Goal: Information Seeking & Learning: Check status

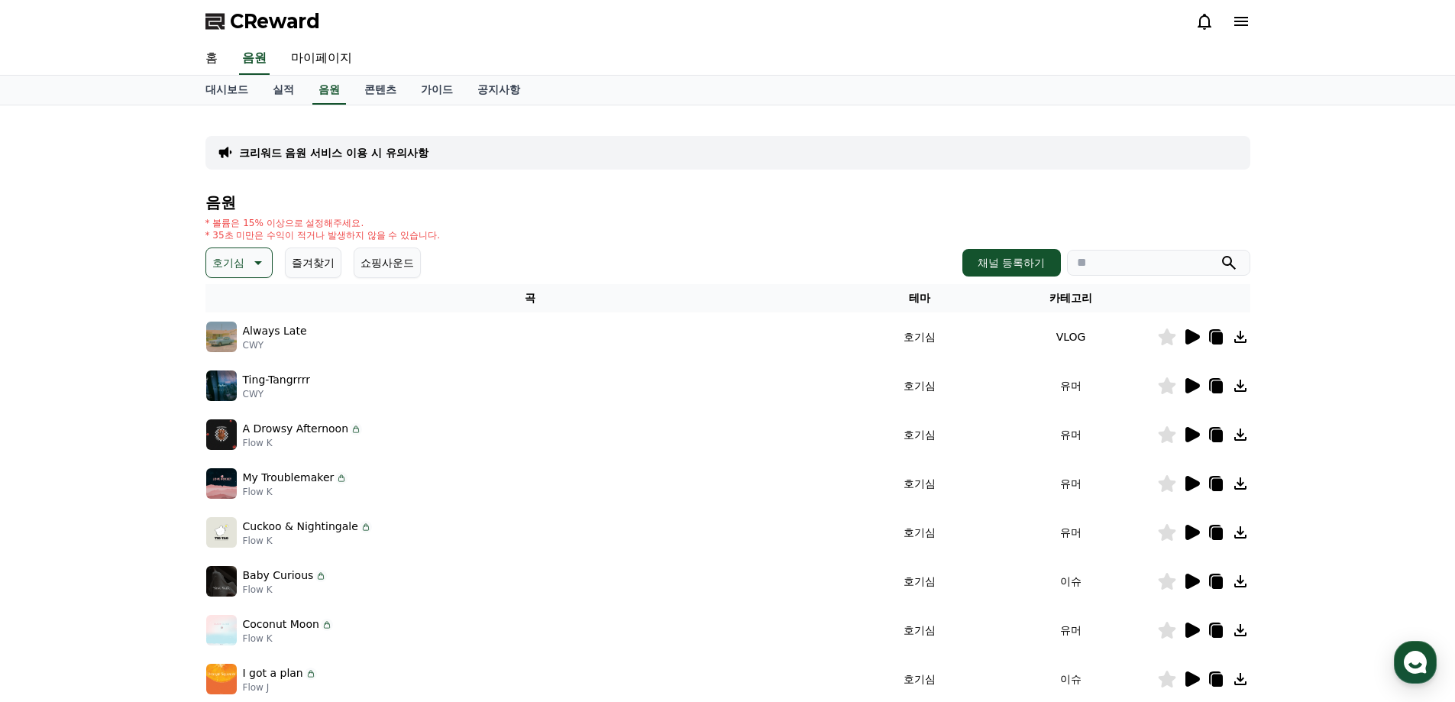
click at [1193, 478] on icon at bounding box center [1192, 483] width 18 height 18
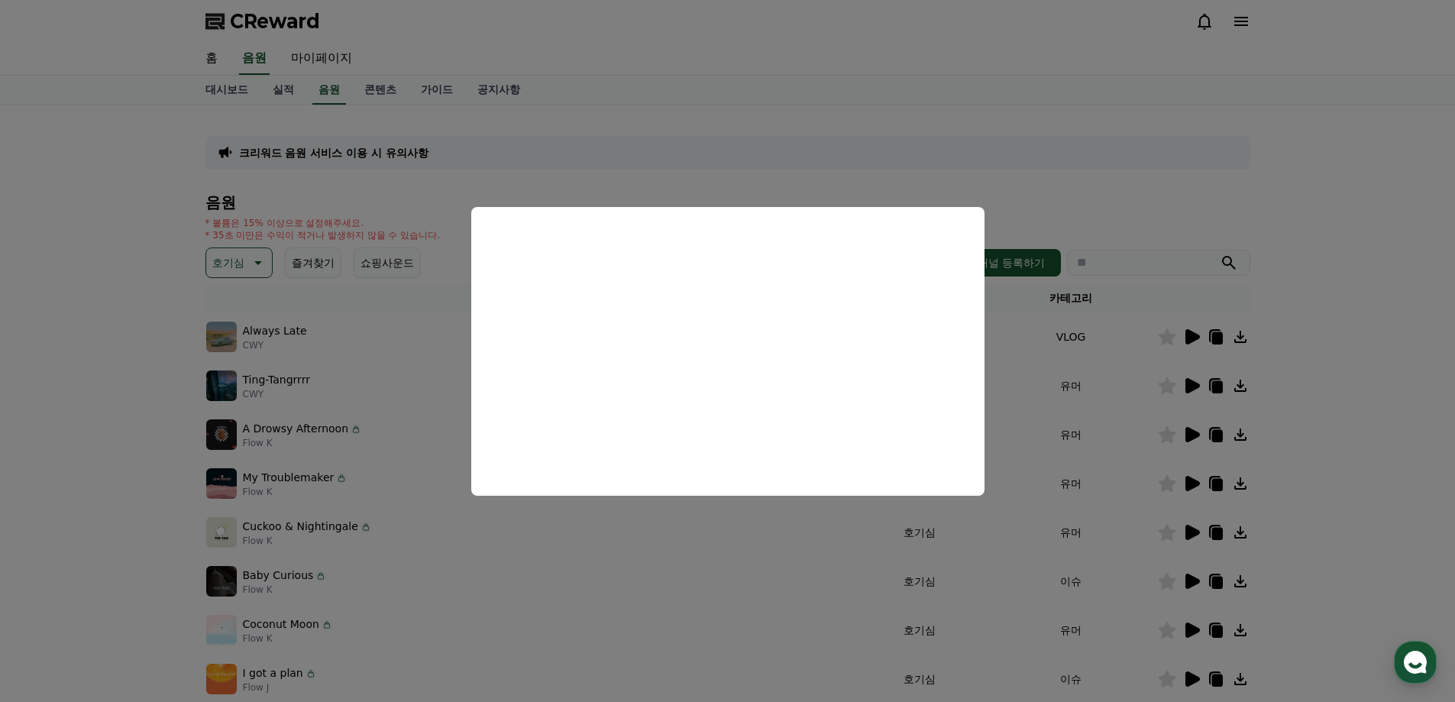
click at [1309, 455] on button "close modal" at bounding box center [727, 351] width 1455 height 702
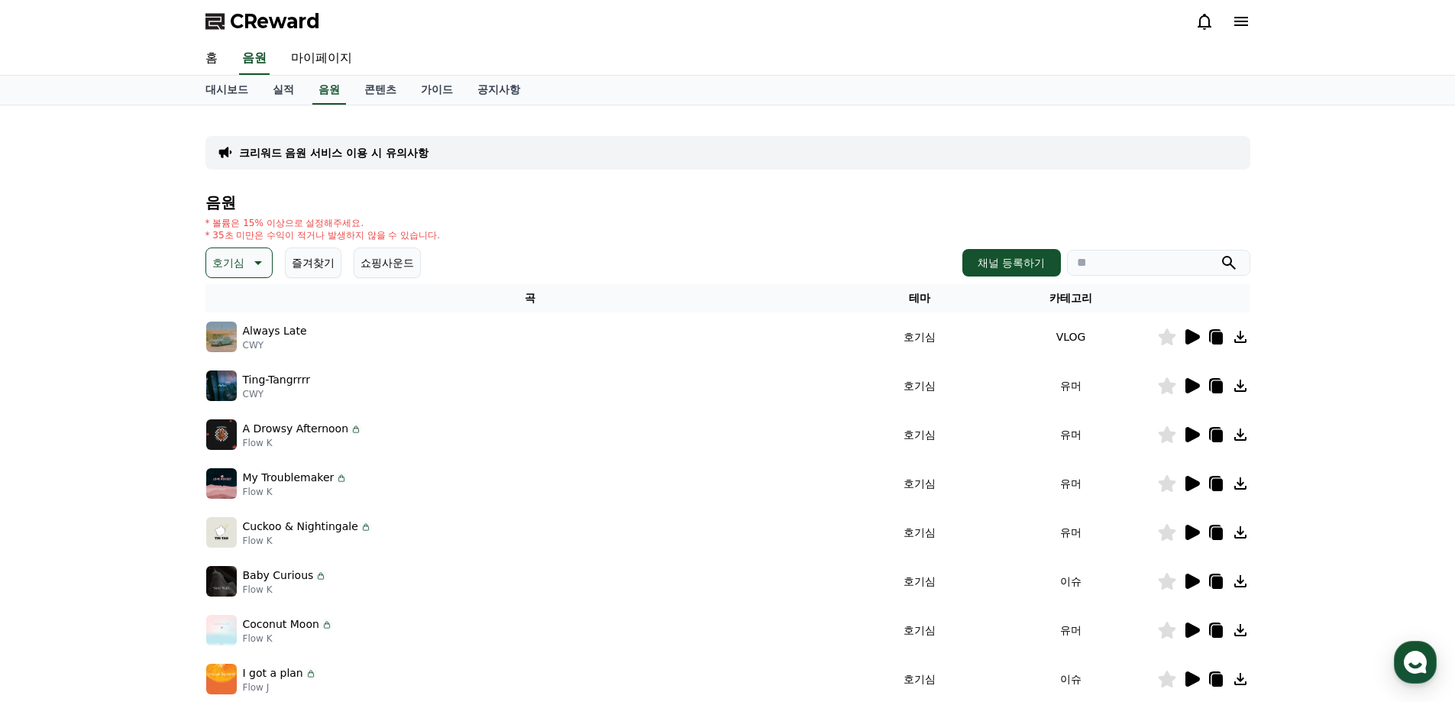
click at [1222, 484] on icon at bounding box center [1217, 485] width 11 height 12
drag, startPoint x: 91, startPoint y: 178, endPoint x: 296, endPoint y: 32, distance: 251.4
click at [91, 179] on div "크리워드 음원 서비스 이용 시 유의사항 음원 * 볼륨은 15% 이상으로 설정해주세요. * 35초 미만은 수익이 적거나 발생하지 않을 수 있습니…" at bounding box center [727, 474] width 1455 height 739
click at [261, 261] on icon at bounding box center [258, 263] width 8 height 4
drag, startPoint x: 281, startPoint y: 316, endPoint x: 274, endPoint y: 334, distance: 19.6
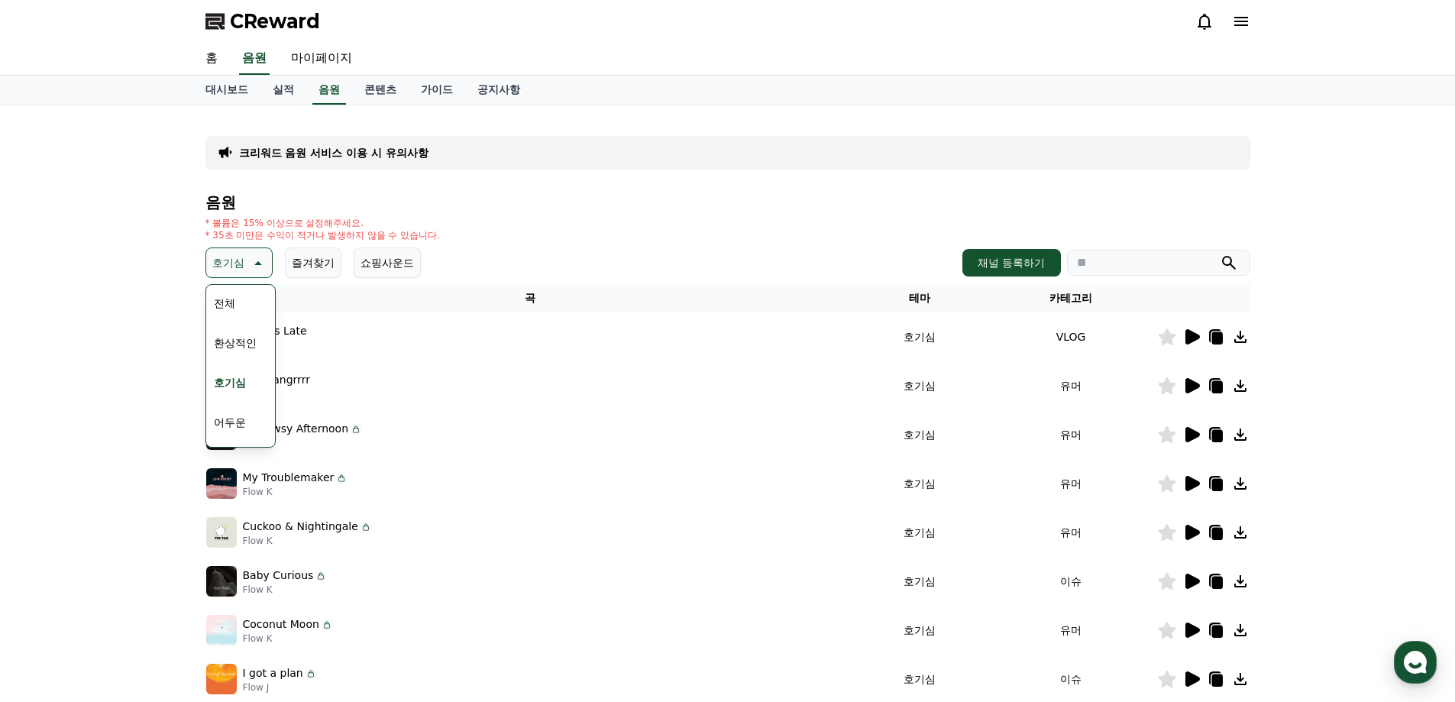
click at [274, 334] on div "전체 환상적인 호기심 어두운 밝은 통통튀는 신나는 반전 웅장한 드라마틱 즐거움 분위기있는 EDM 그루브 슬픈 잔잔한 귀여운 감동적인 긴장되는 …" at bounding box center [241, 366] width 70 height 164
click at [249, 336] on button "신나는" at bounding box center [230, 332] width 44 height 34
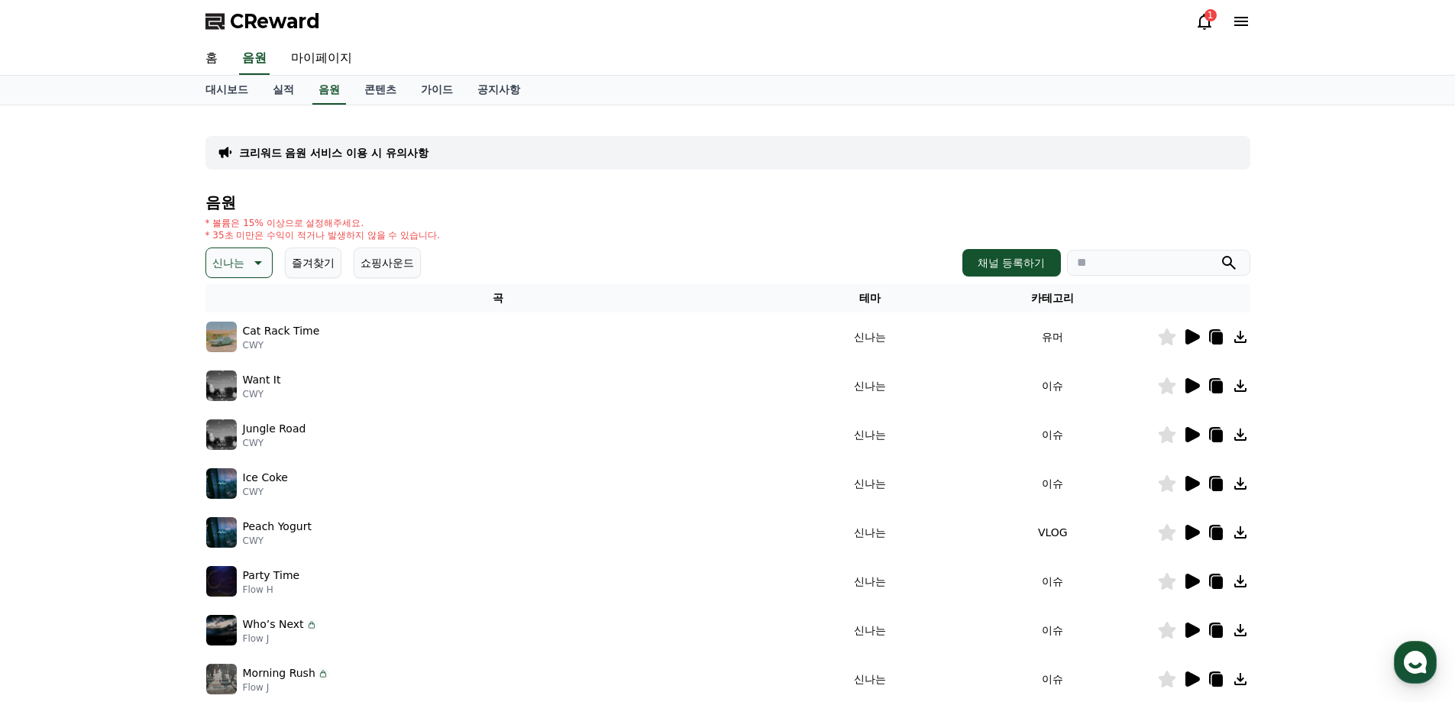
click at [1183, 341] on icon at bounding box center [1192, 337] width 18 height 18
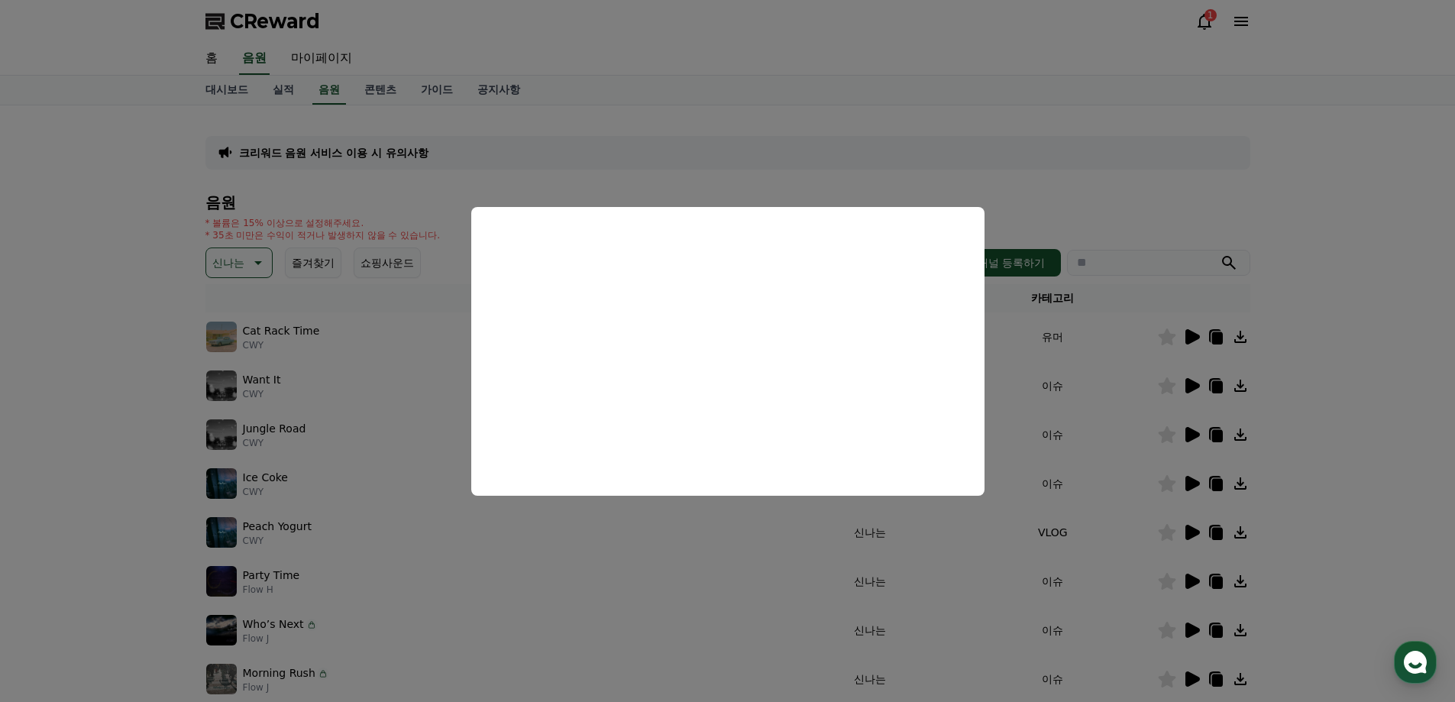
click at [1345, 396] on button "close modal" at bounding box center [727, 351] width 1455 height 702
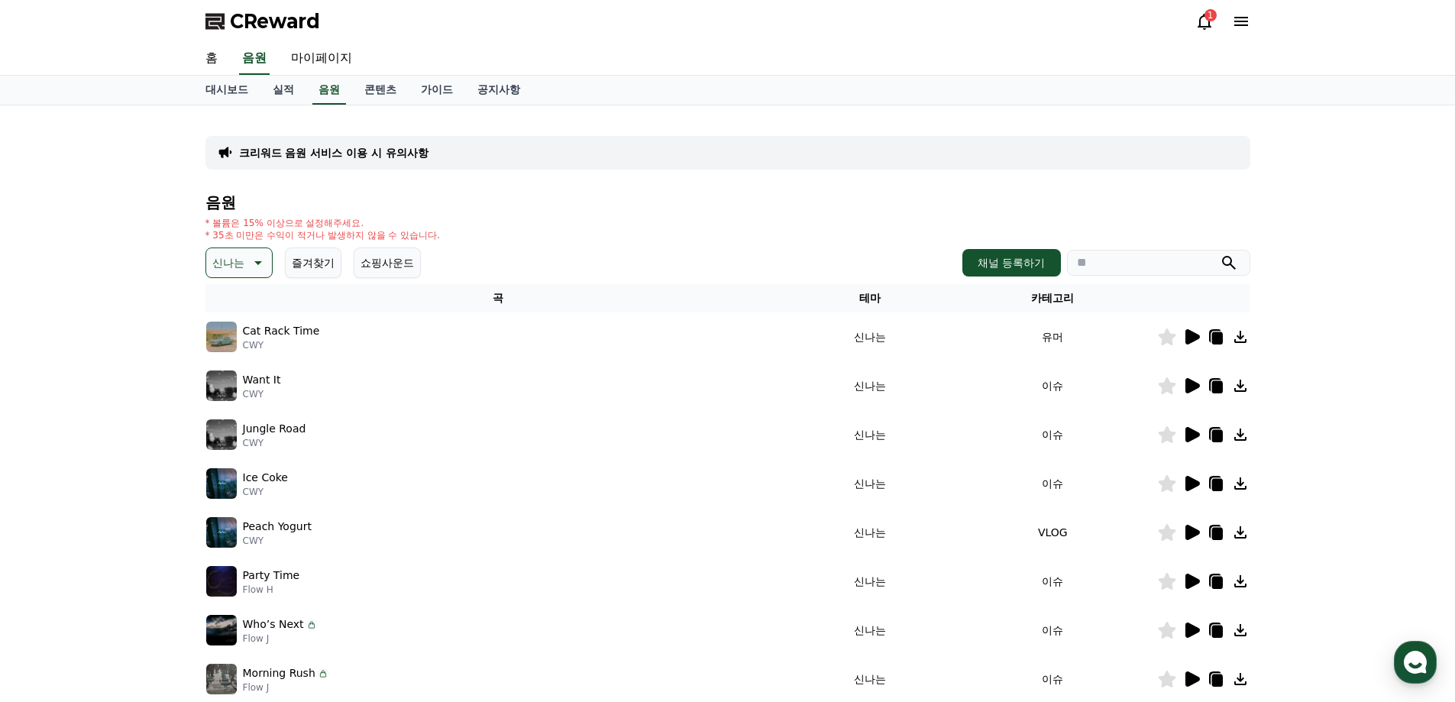
click at [1192, 382] on icon at bounding box center [1193, 385] width 15 height 15
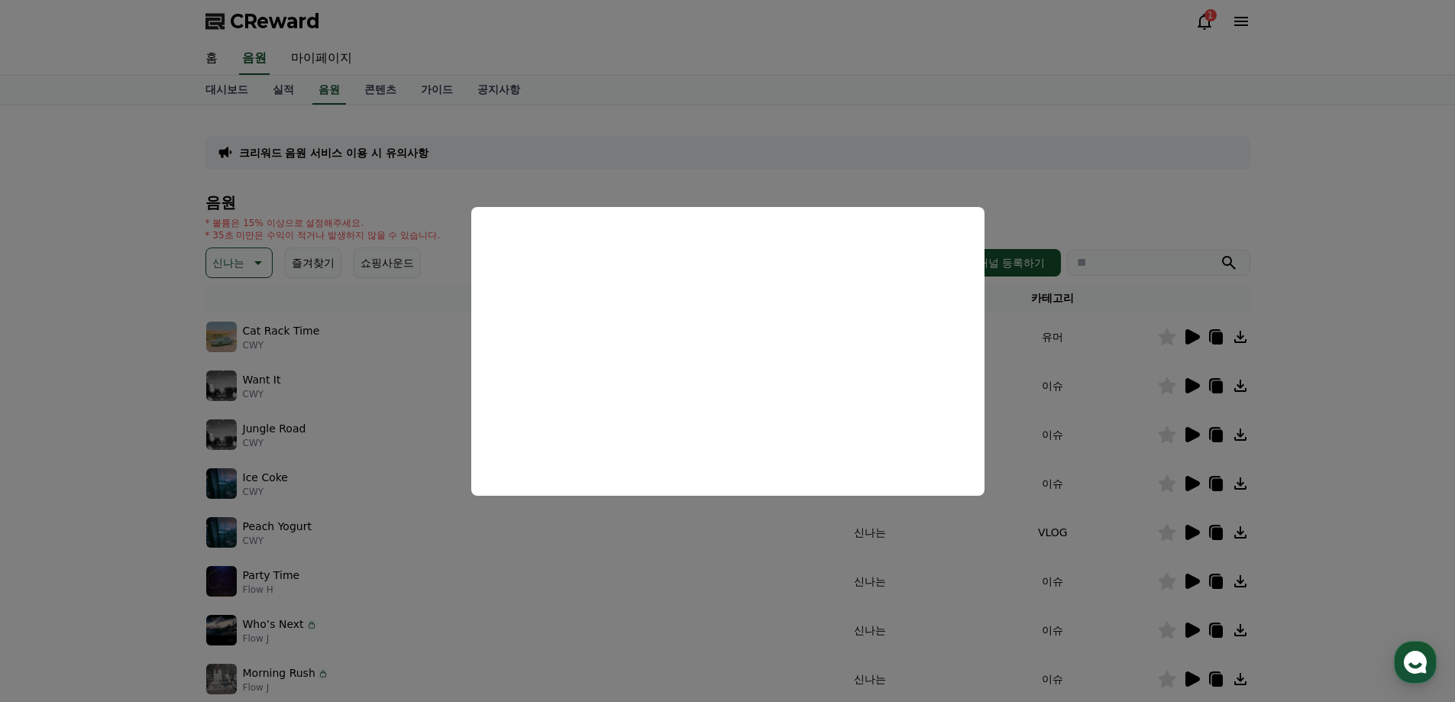
drag, startPoint x: 1331, startPoint y: 429, endPoint x: 1284, endPoint y: 432, distance: 47.5
click at [1329, 429] on button "close modal" at bounding box center [727, 351] width 1455 height 702
click at [1194, 437] on icon at bounding box center [1193, 434] width 15 height 15
click at [1183, 480] on button "close modal" at bounding box center [727, 351] width 1455 height 702
click at [1196, 487] on icon at bounding box center [1193, 483] width 15 height 15
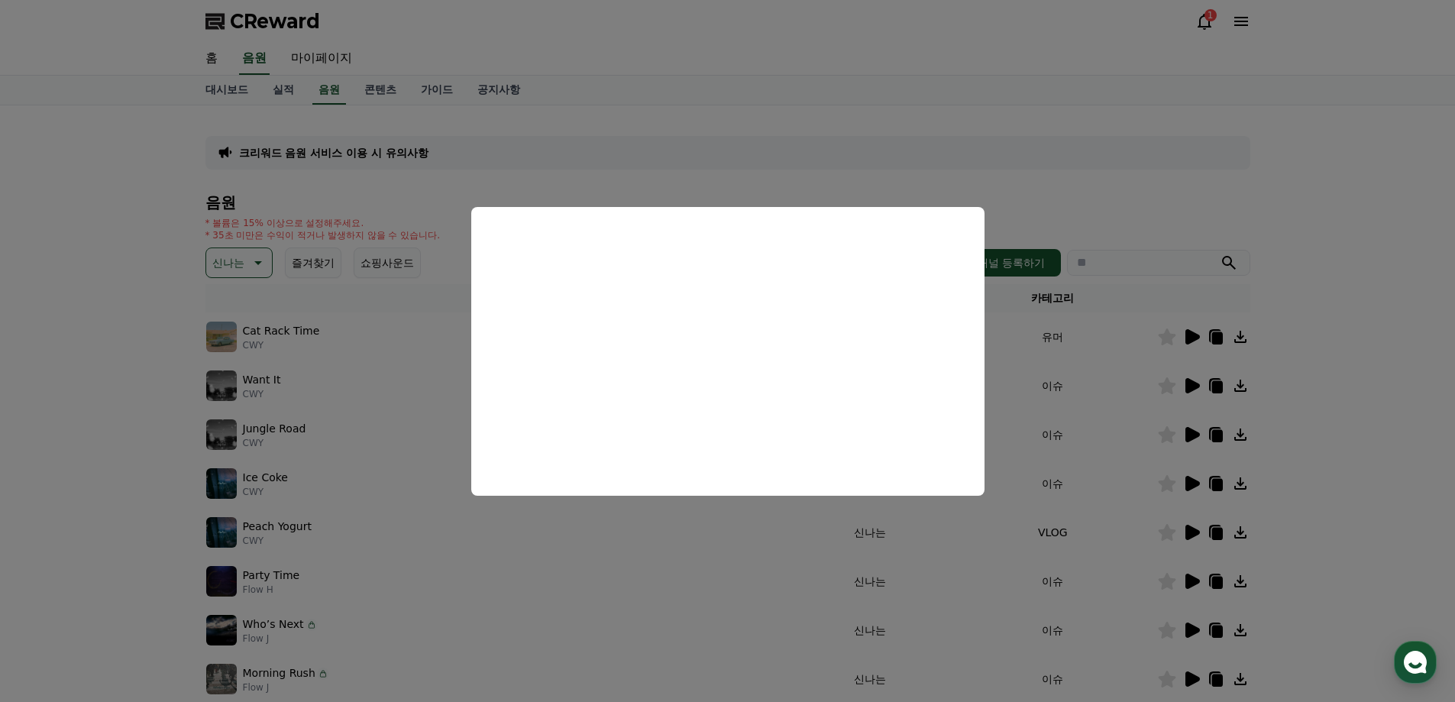
click at [1193, 491] on button "close modal" at bounding box center [727, 351] width 1455 height 702
click at [1190, 530] on icon at bounding box center [1193, 532] width 15 height 15
click at [1221, 534] on button "close modal" at bounding box center [727, 351] width 1455 height 702
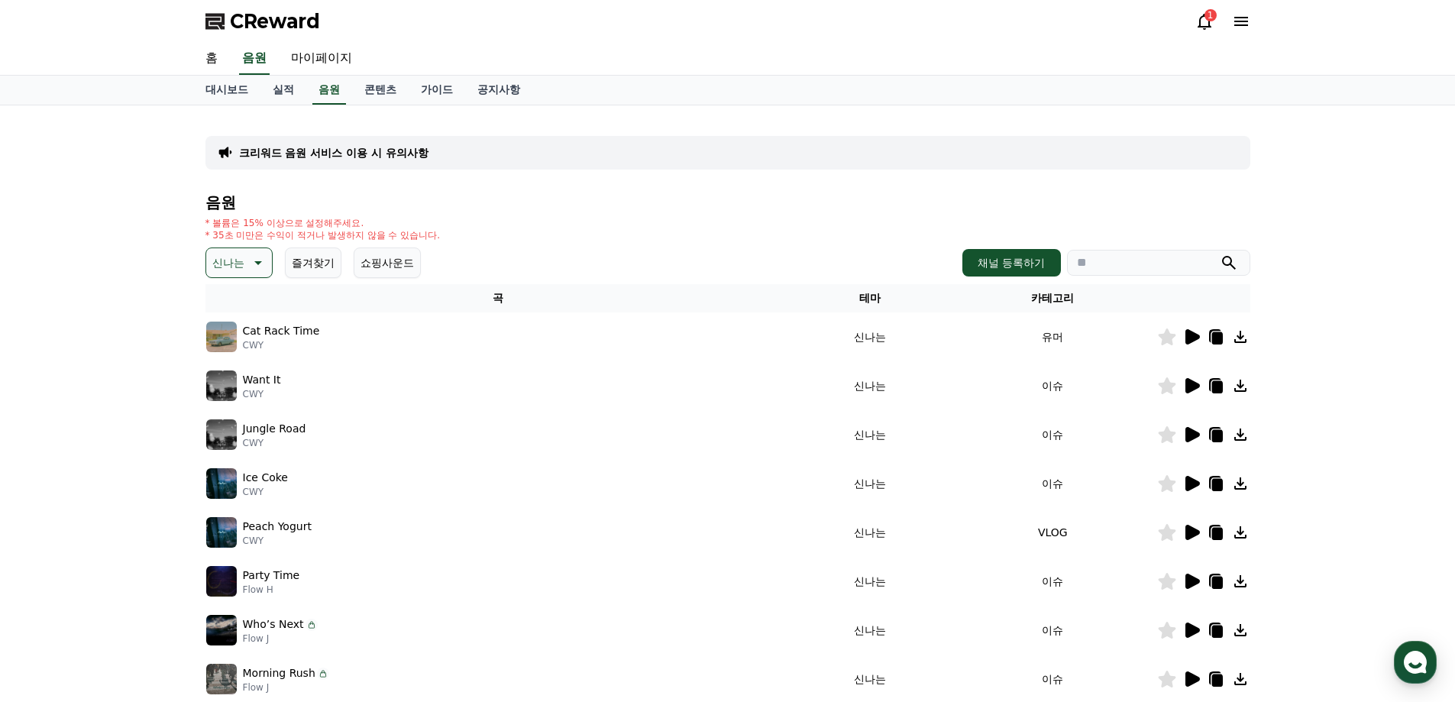
click at [1216, 529] on icon at bounding box center [1217, 534] width 11 height 12
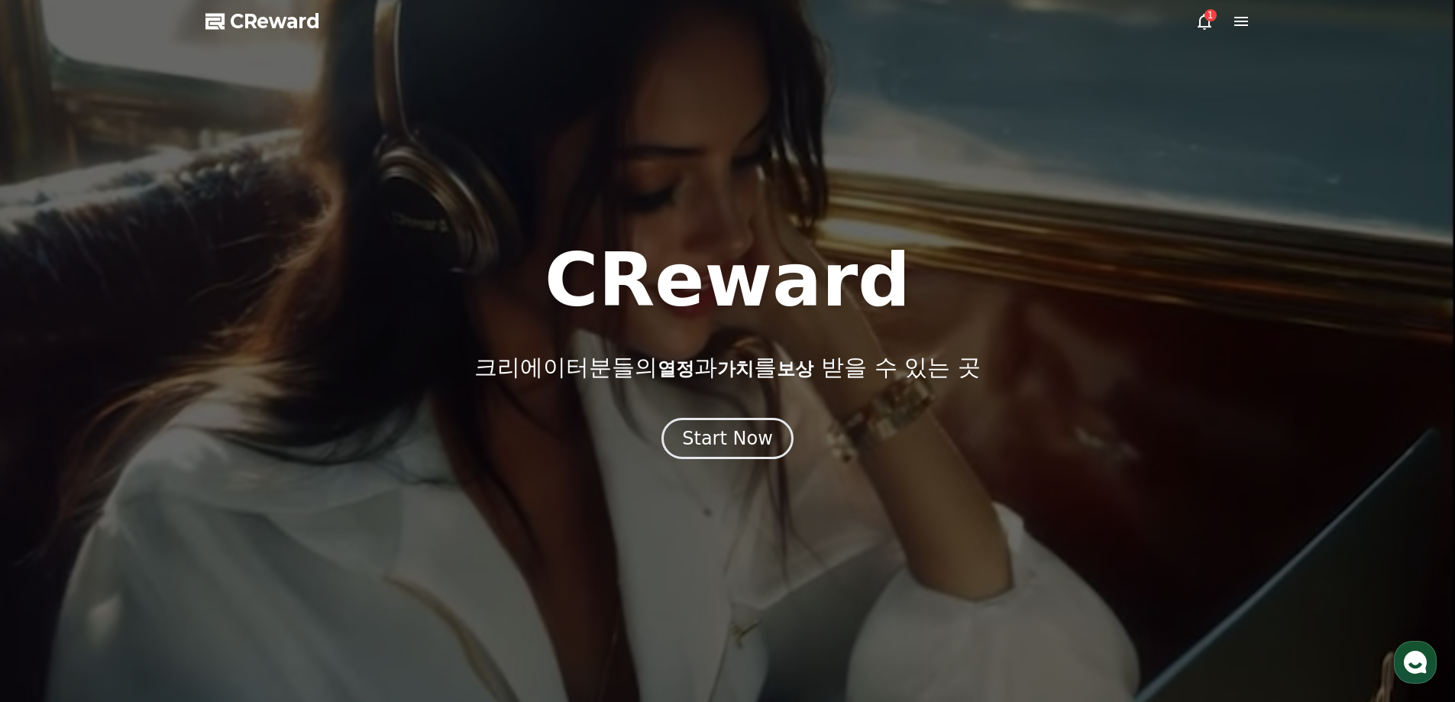
click at [1236, 32] on div at bounding box center [727, 351] width 1455 height 702
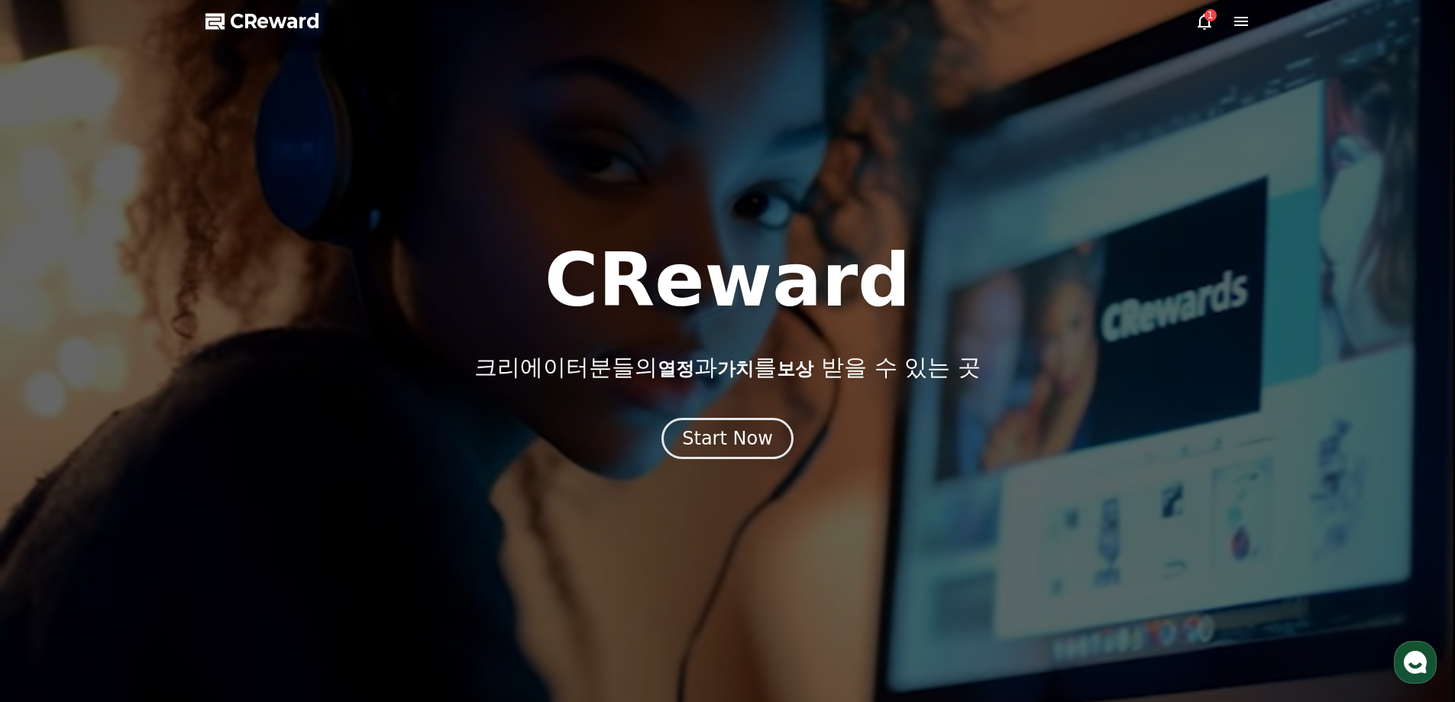
click at [1242, 28] on icon at bounding box center [1241, 21] width 18 height 18
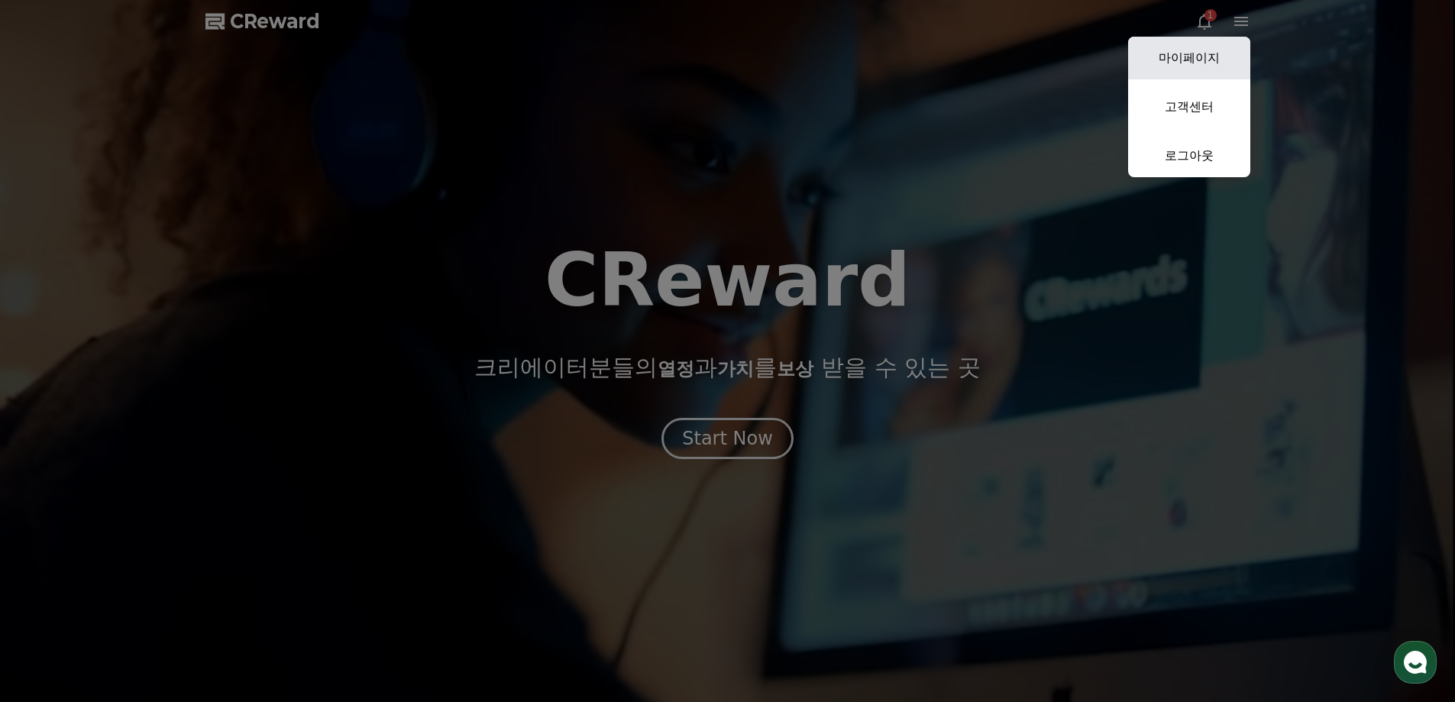
click at [1190, 62] on link "마이페이지" at bounding box center [1189, 58] width 122 height 43
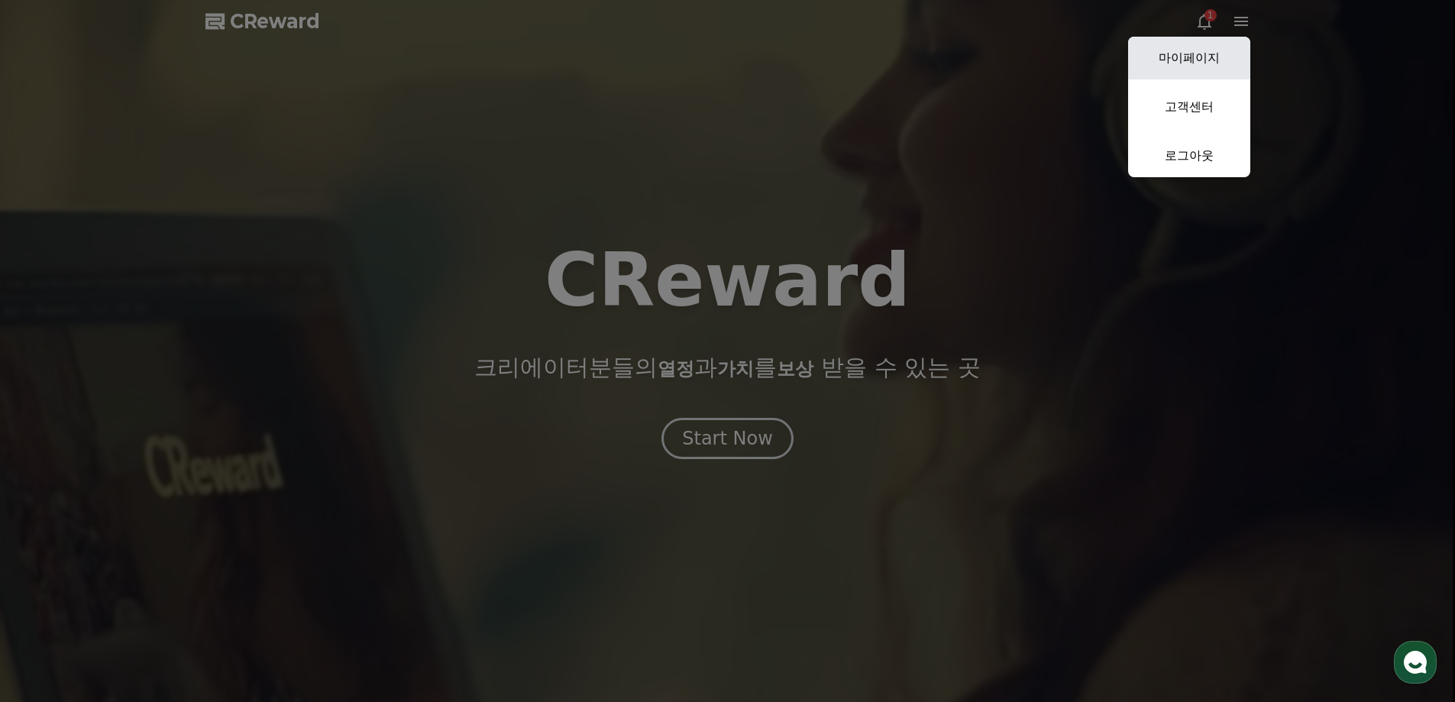
select select "**********"
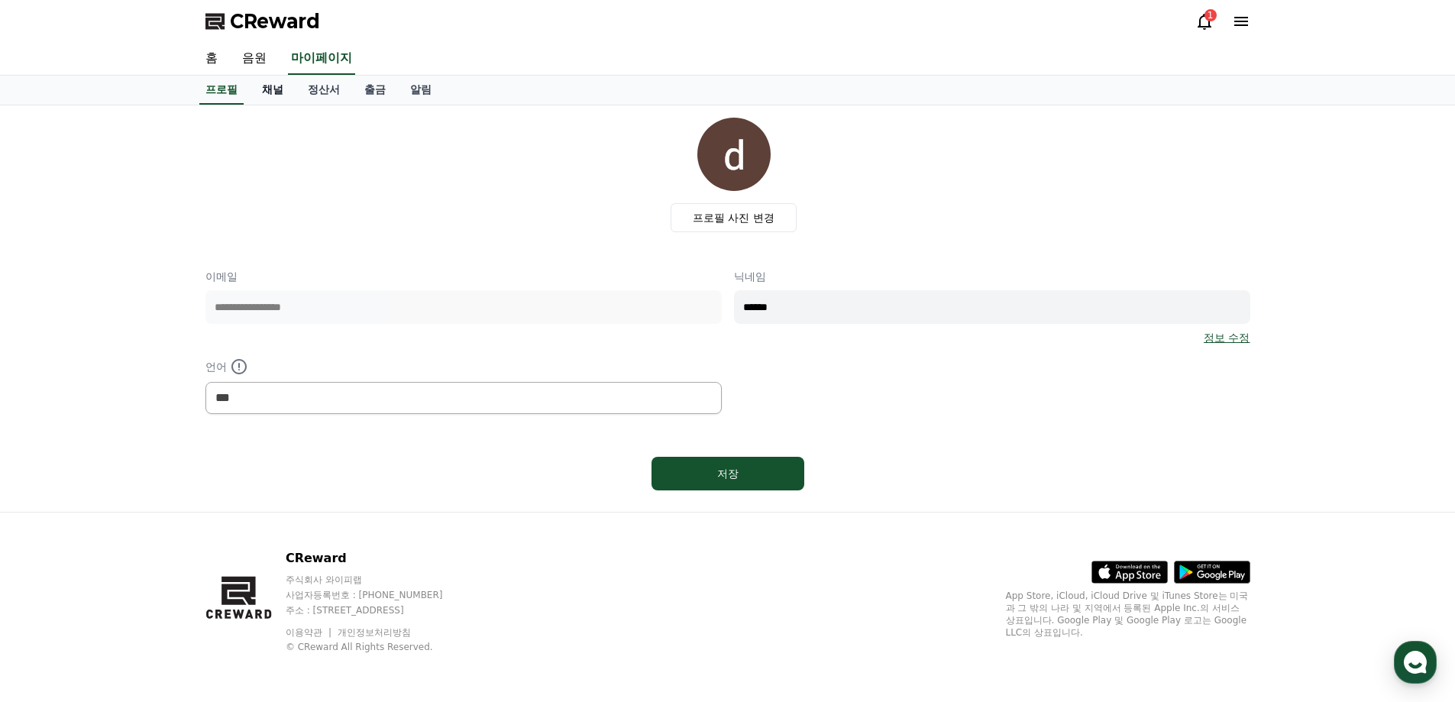
click at [285, 79] on link "채널" at bounding box center [273, 90] width 46 height 29
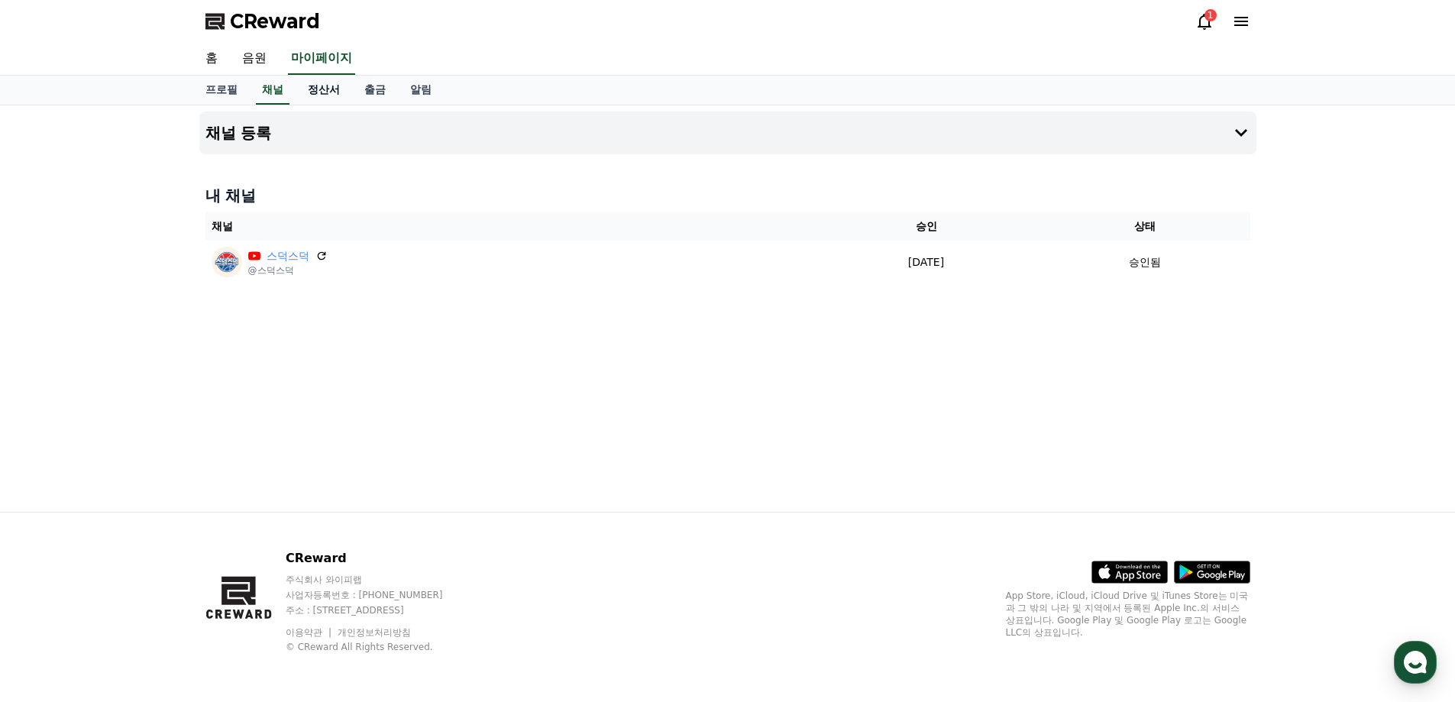
click at [315, 86] on link "정산서" at bounding box center [324, 90] width 57 height 29
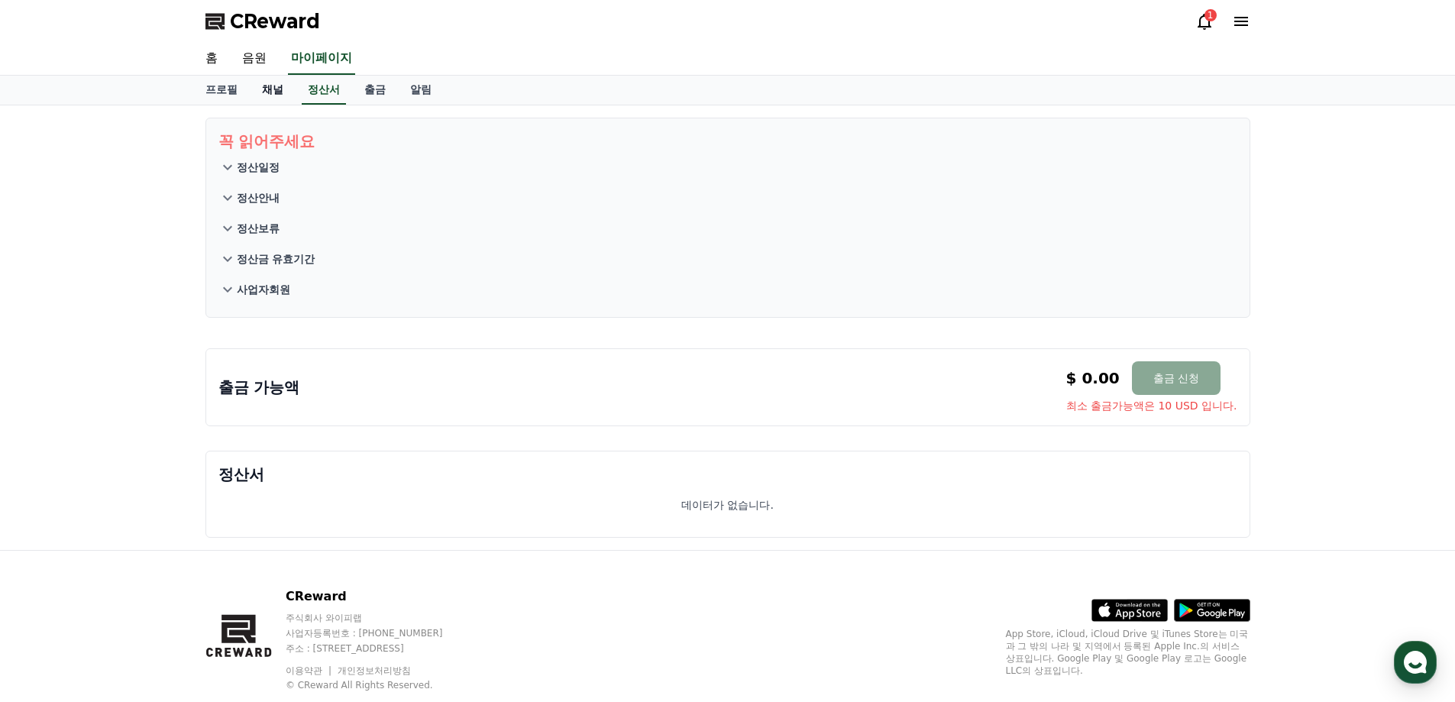
click at [268, 92] on link "채널" at bounding box center [273, 90] width 46 height 29
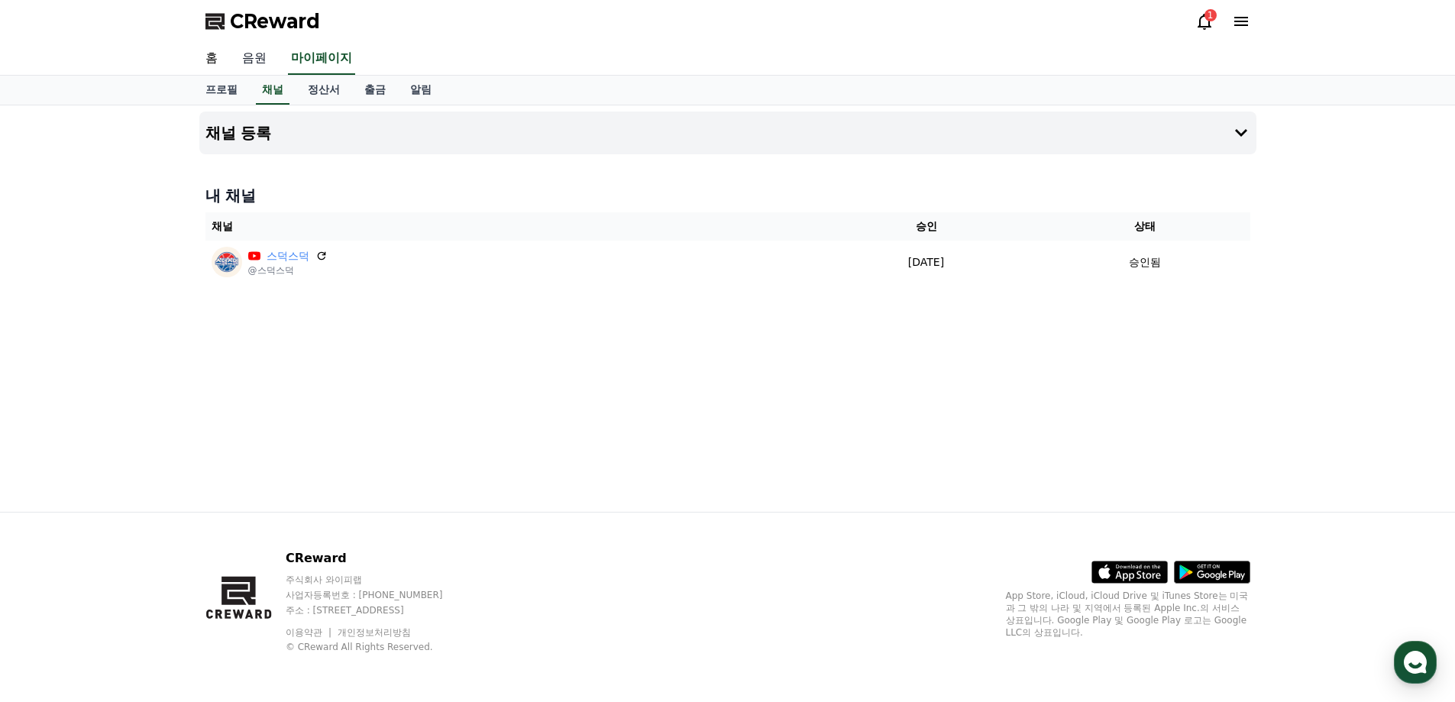
click at [255, 54] on link "음원" at bounding box center [254, 59] width 49 height 32
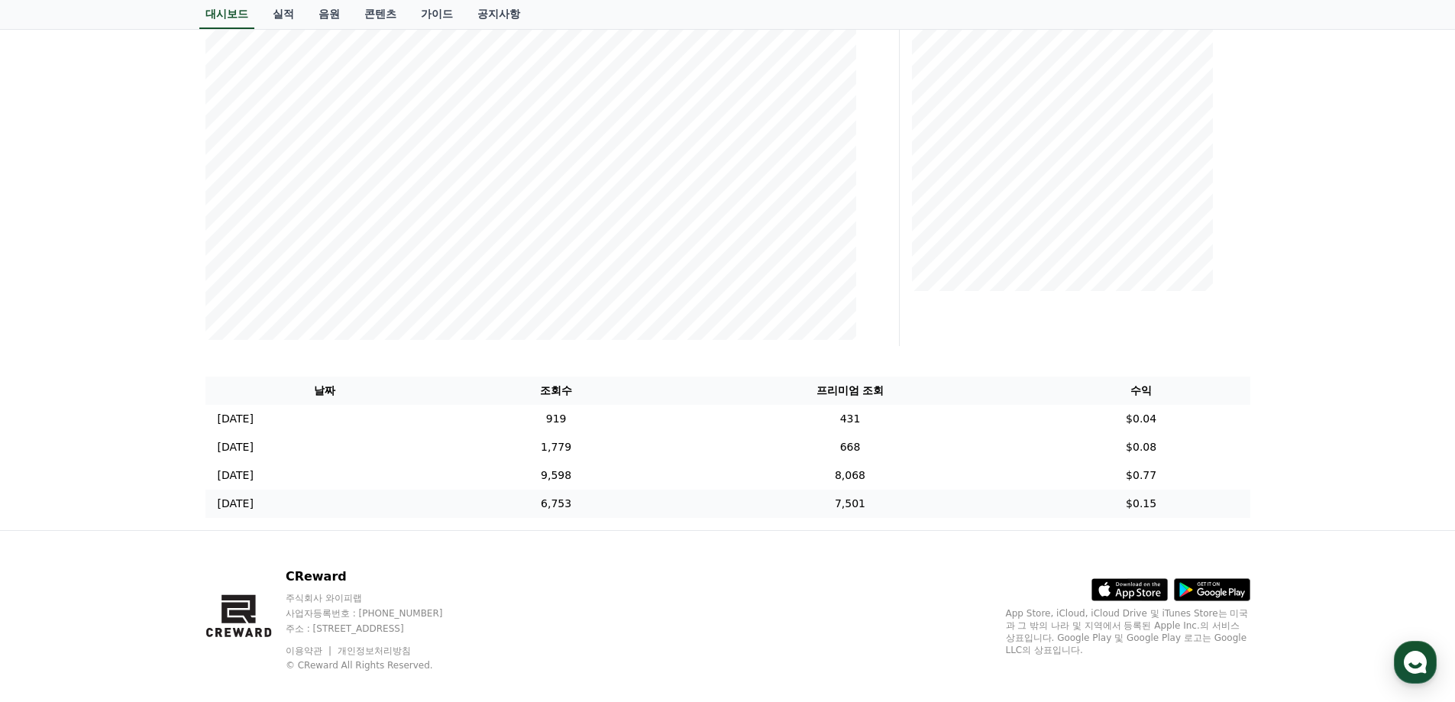
scroll to position [282, 0]
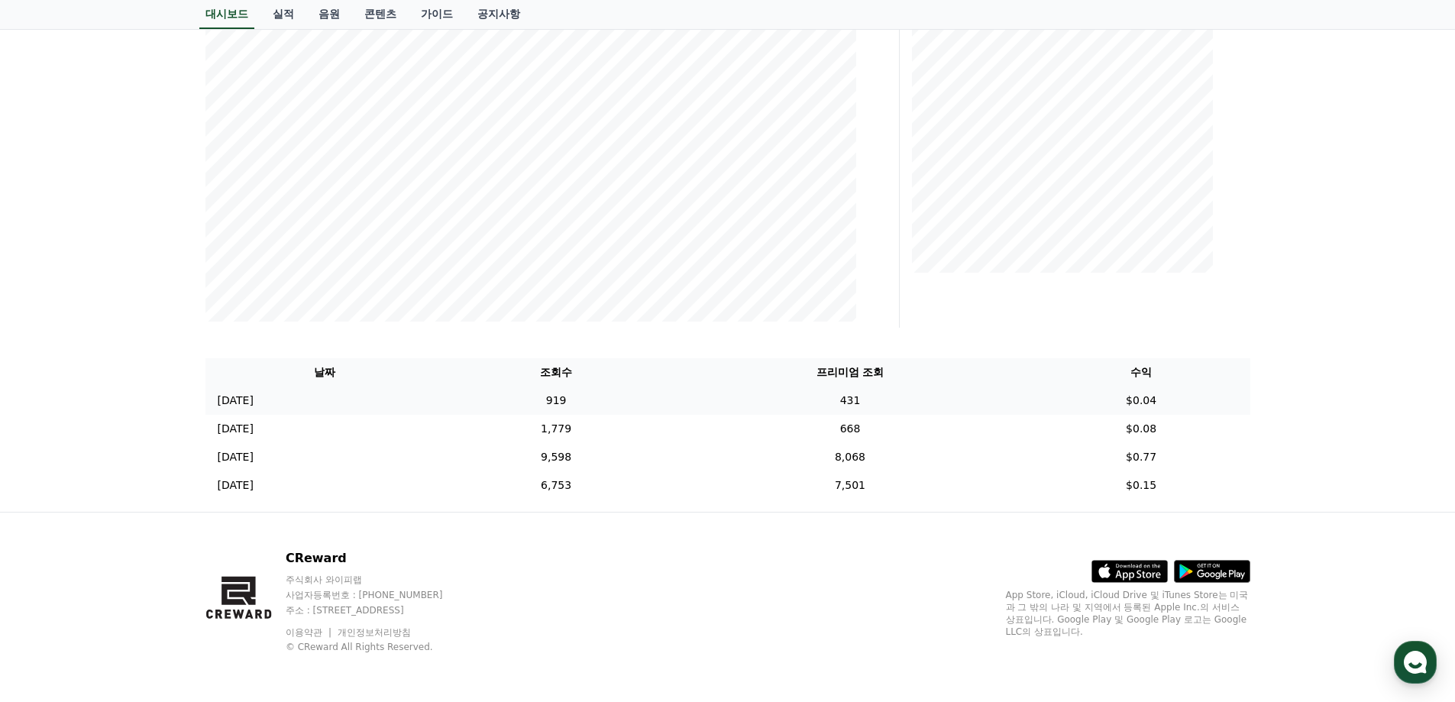
click at [1097, 395] on td "$0.04" at bounding box center [1142, 401] width 218 height 28
